Goal: Task Accomplishment & Management: Manage account settings

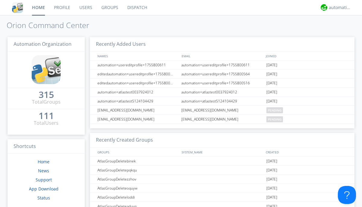
click at [109, 8] on link "Groups" at bounding box center [110, 7] width 26 height 15
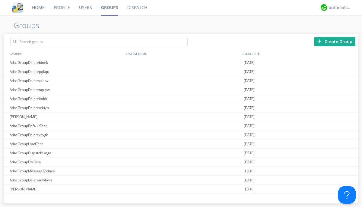
click at [109, 8] on link "Groups" at bounding box center [110, 7] width 26 height 15
click at [335, 41] on div "Create Group" at bounding box center [334, 41] width 41 height 9
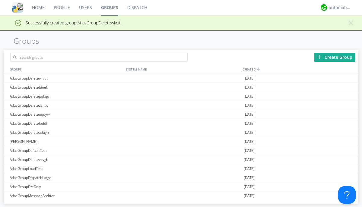
click at [109, 8] on link "Groups" at bounding box center [110, 7] width 26 height 15
type input "AtlasGroupDeletewlvut"
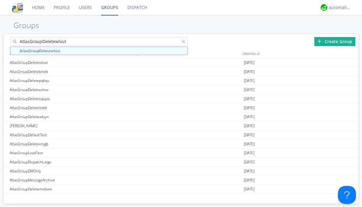
click at [85, 8] on link "Users" at bounding box center [85, 7] width 22 height 15
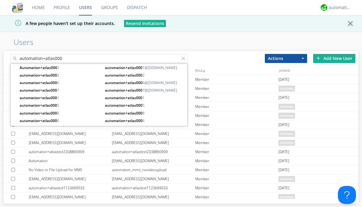
type input "automation+atlas000"
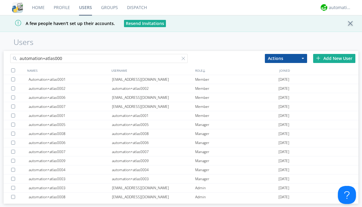
click at [13, 70] on div at bounding box center [13, 70] width 4 height 4
click at [286, 58] on button "Actions" at bounding box center [286, 58] width 42 height 9
click at [0, 0] on link "Add to Group" at bounding box center [0, 0] width 0 height 0
click at [85, 8] on link "Users" at bounding box center [85, 7] width 22 height 15
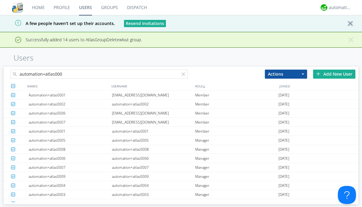
click at [185, 75] on div at bounding box center [185, 75] width 6 height 6
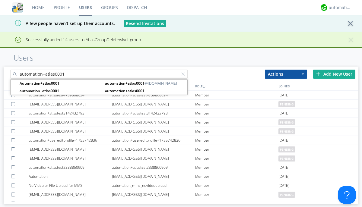
type input "automation+atlas0001"
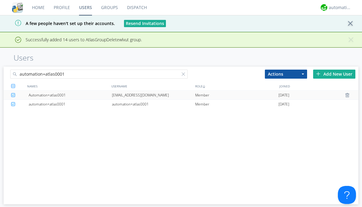
click at [153, 95] on div "[EMAIL_ADDRESS][DOMAIN_NAME]" at bounding box center [153, 95] width 83 height 9
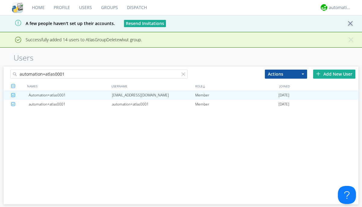
click at [109, 8] on link "Groups" at bounding box center [110, 7] width 26 height 15
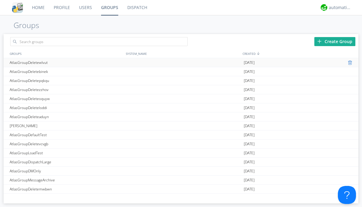
click at [348, 63] on div at bounding box center [351, 62] width 6 height 5
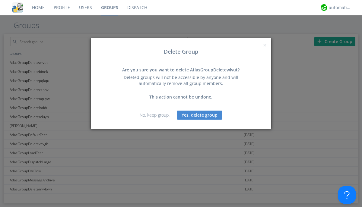
click at [200, 115] on button "Yes, delete group" at bounding box center [199, 115] width 45 height 9
